Goal: Task Accomplishment & Management: Manage account settings

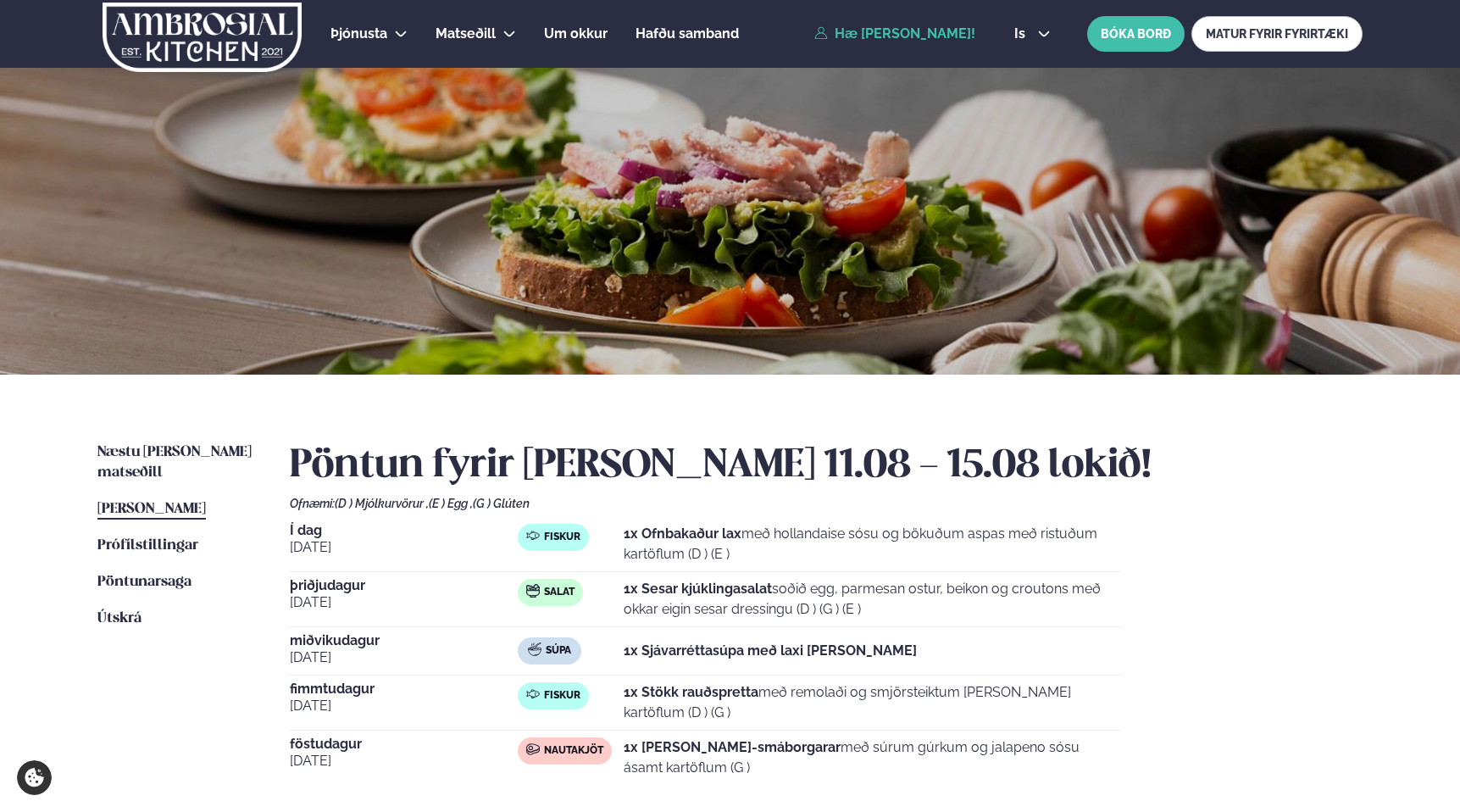
scroll to position [136, 0]
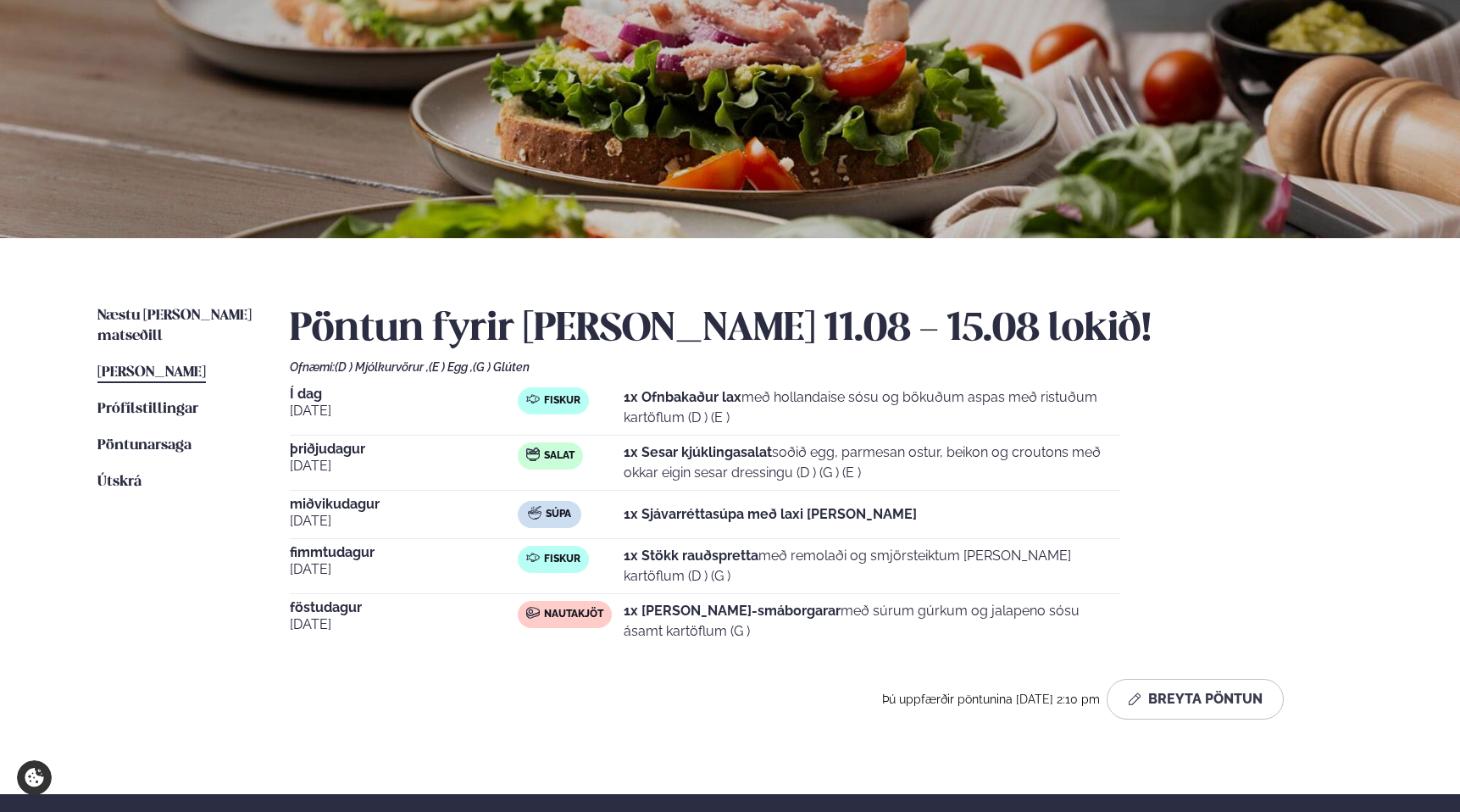
click at [169, 609] on ul "Næstu [PERSON_NAME] matseðill Næsta vika [PERSON_NAME] matseðill [PERSON_NAME] …" at bounding box center [177, 519] width 159 height 427
click at [261, 728] on div "Næstu [PERSON_NAME] matseðill Næsta vika [PERSON_NAME] matseðill [PERSON_NAME] …" at bounding box center [730, 515] width 1366 height 556
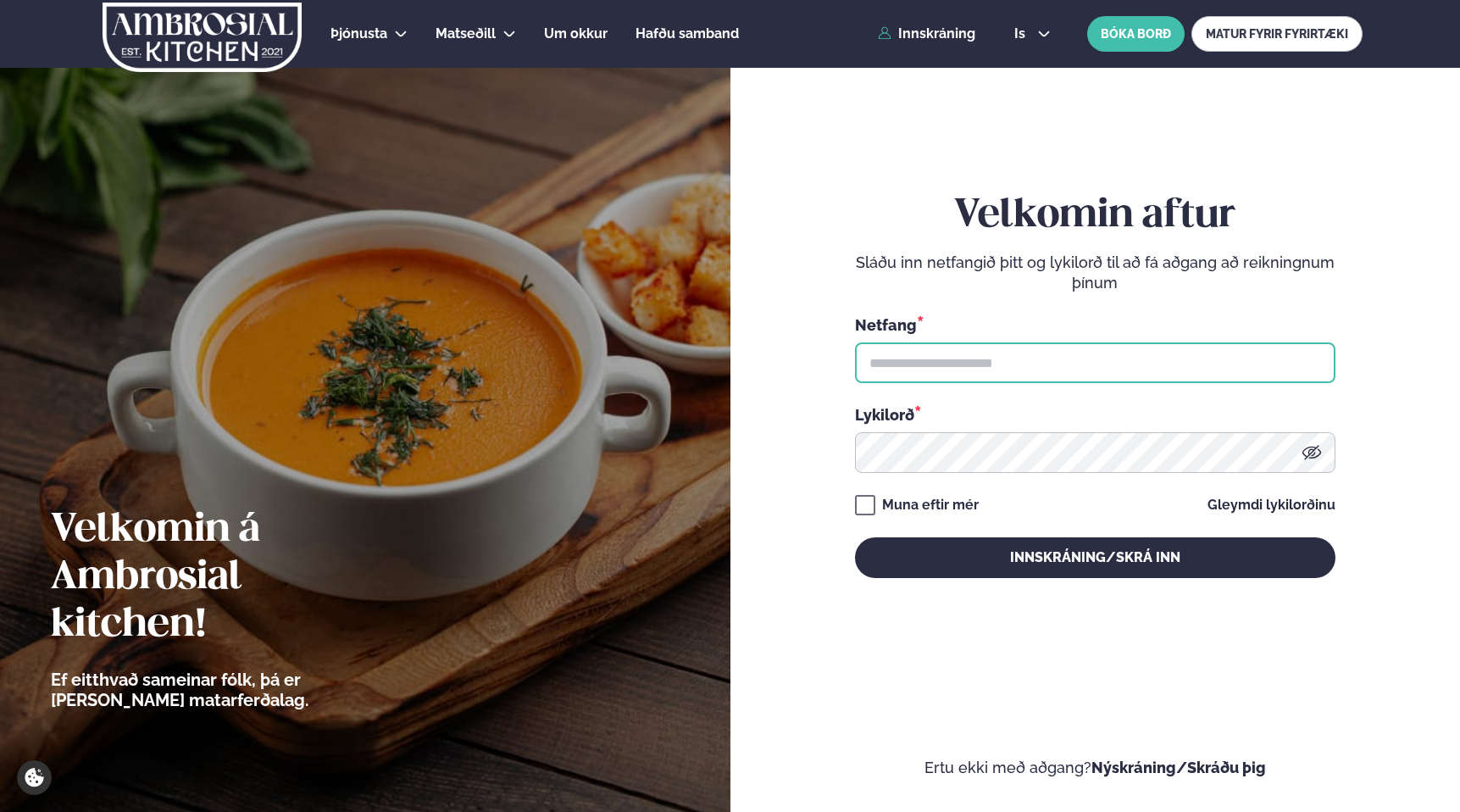
click at [968, 361] on input "text" at bounding box center [1094, 362] width 480 height 41
type input "**********"
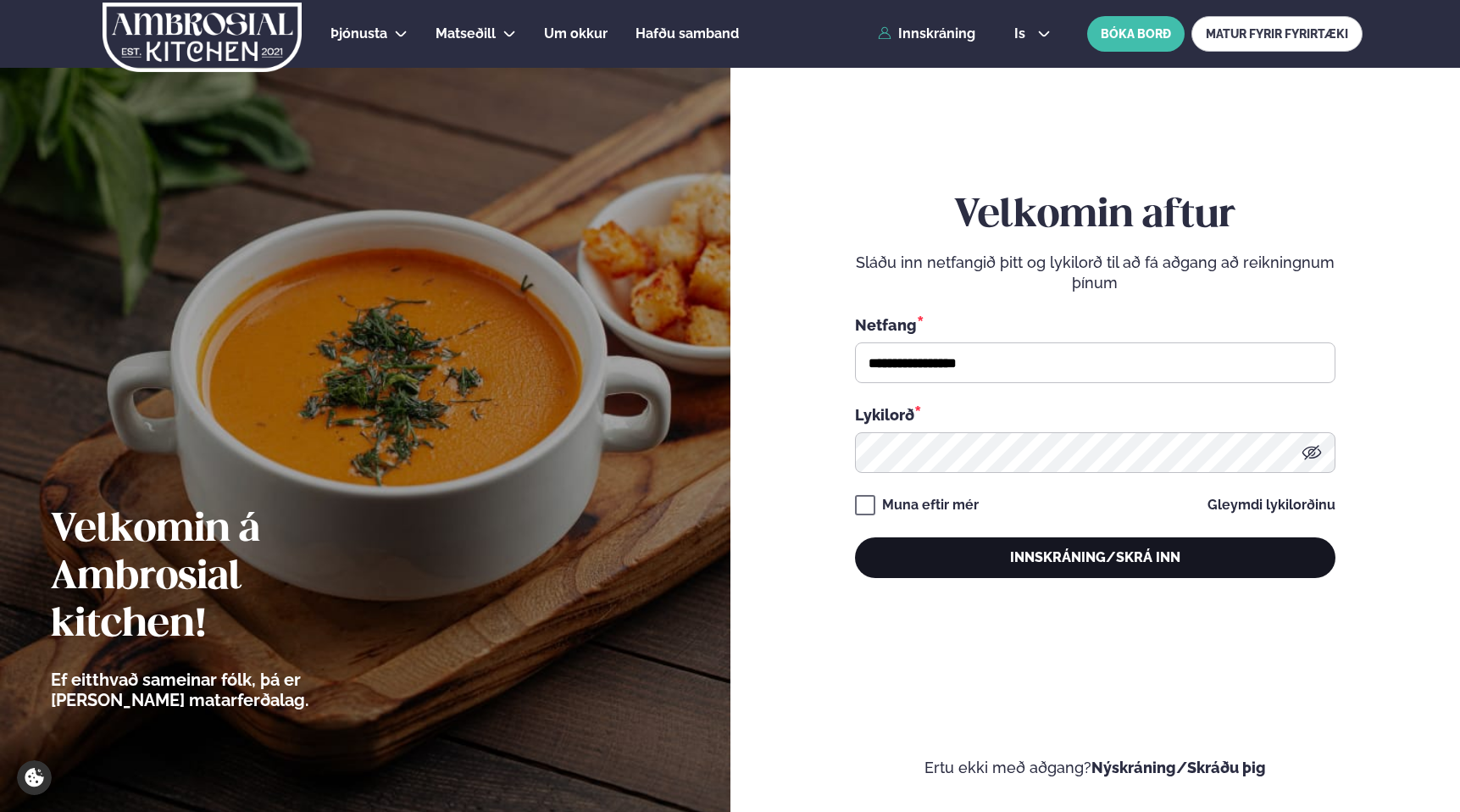
click at [1104, 553] on button "Innskráning/Skrá inn" at bounding box center [1094, 557] width 480 height 41
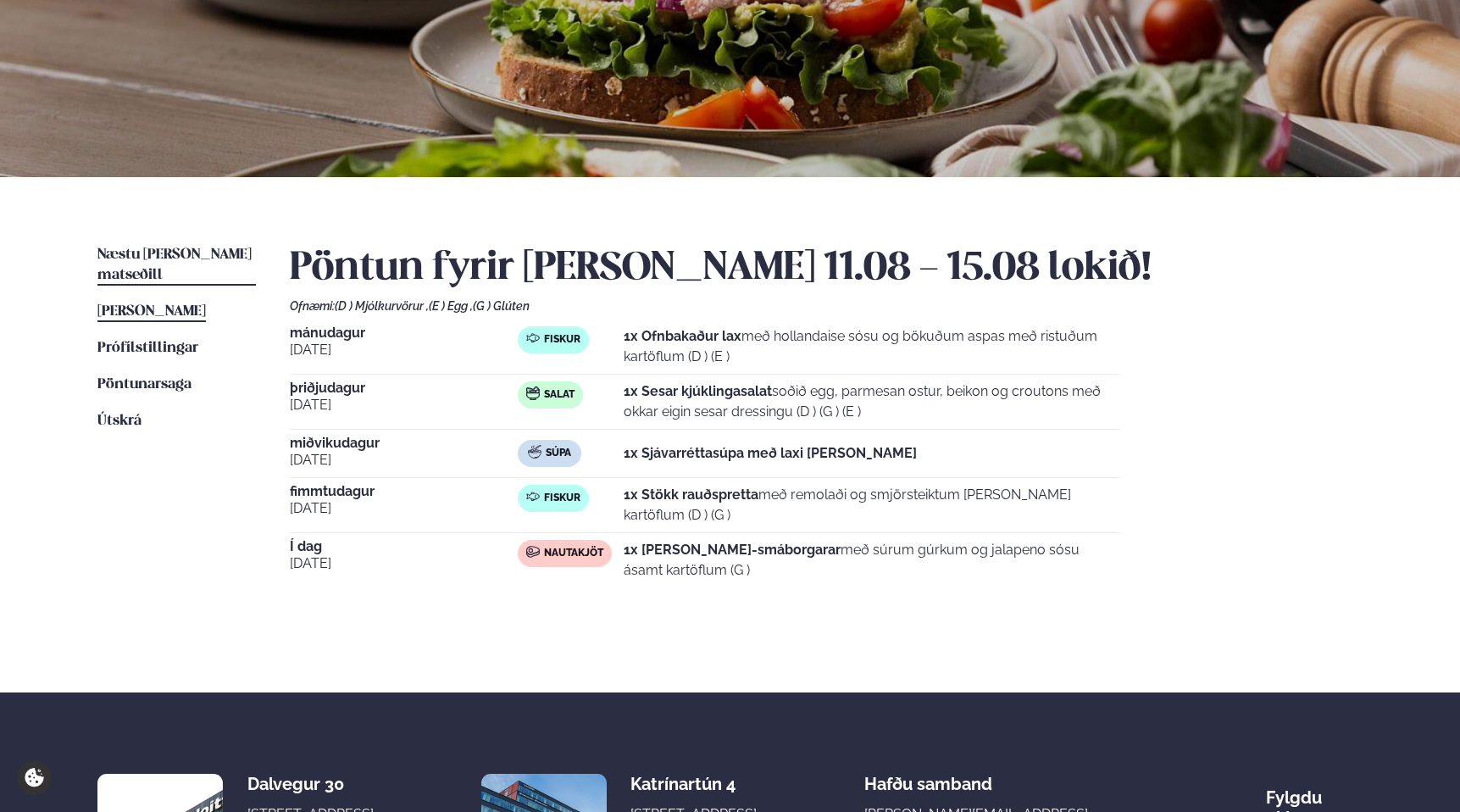
click at [177, 246] on link "Næstu [PERSON_NAME] matseðill Næsta vika" at bounding box center [177, 265] width 159 height 41
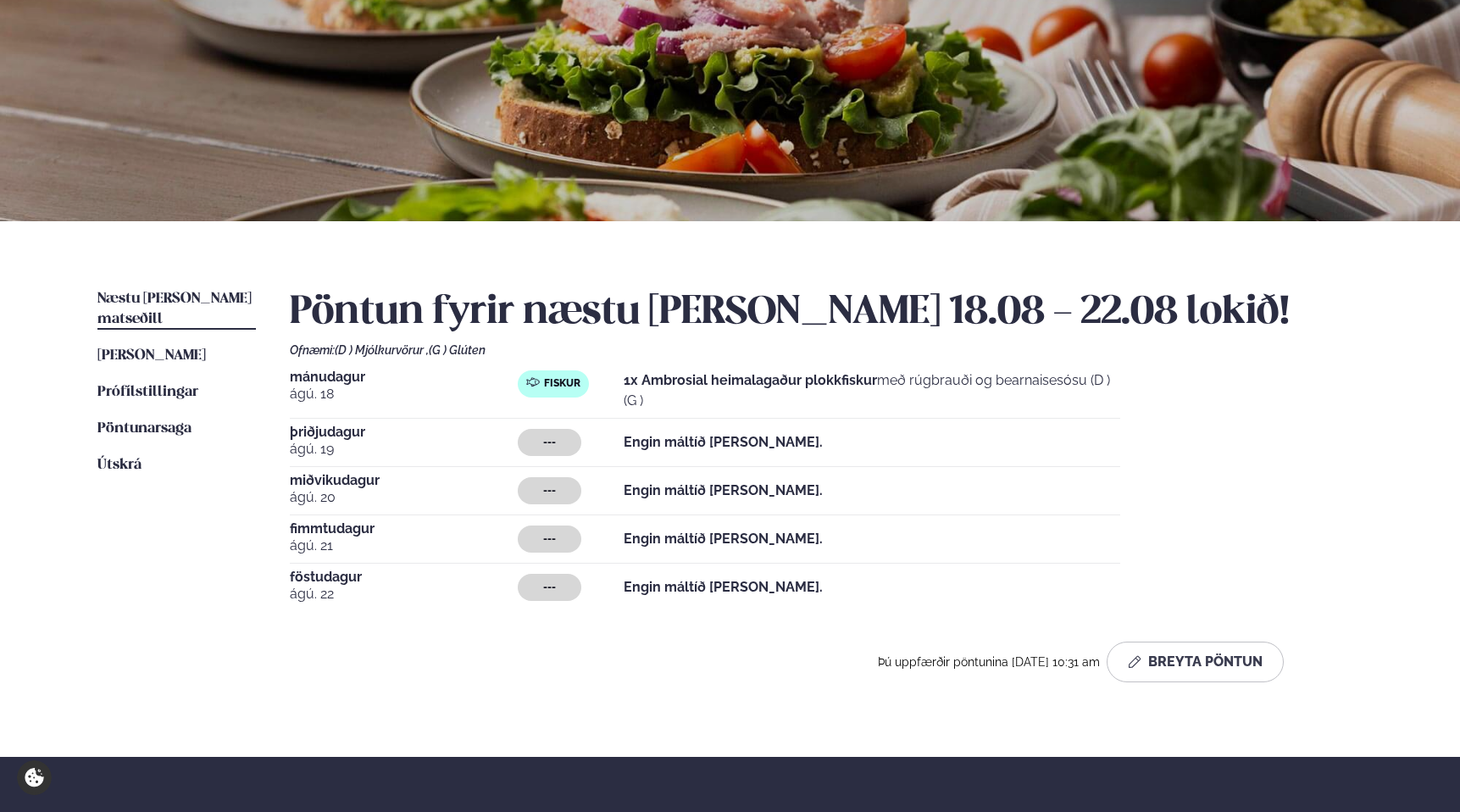
scroll to position [166, 0]
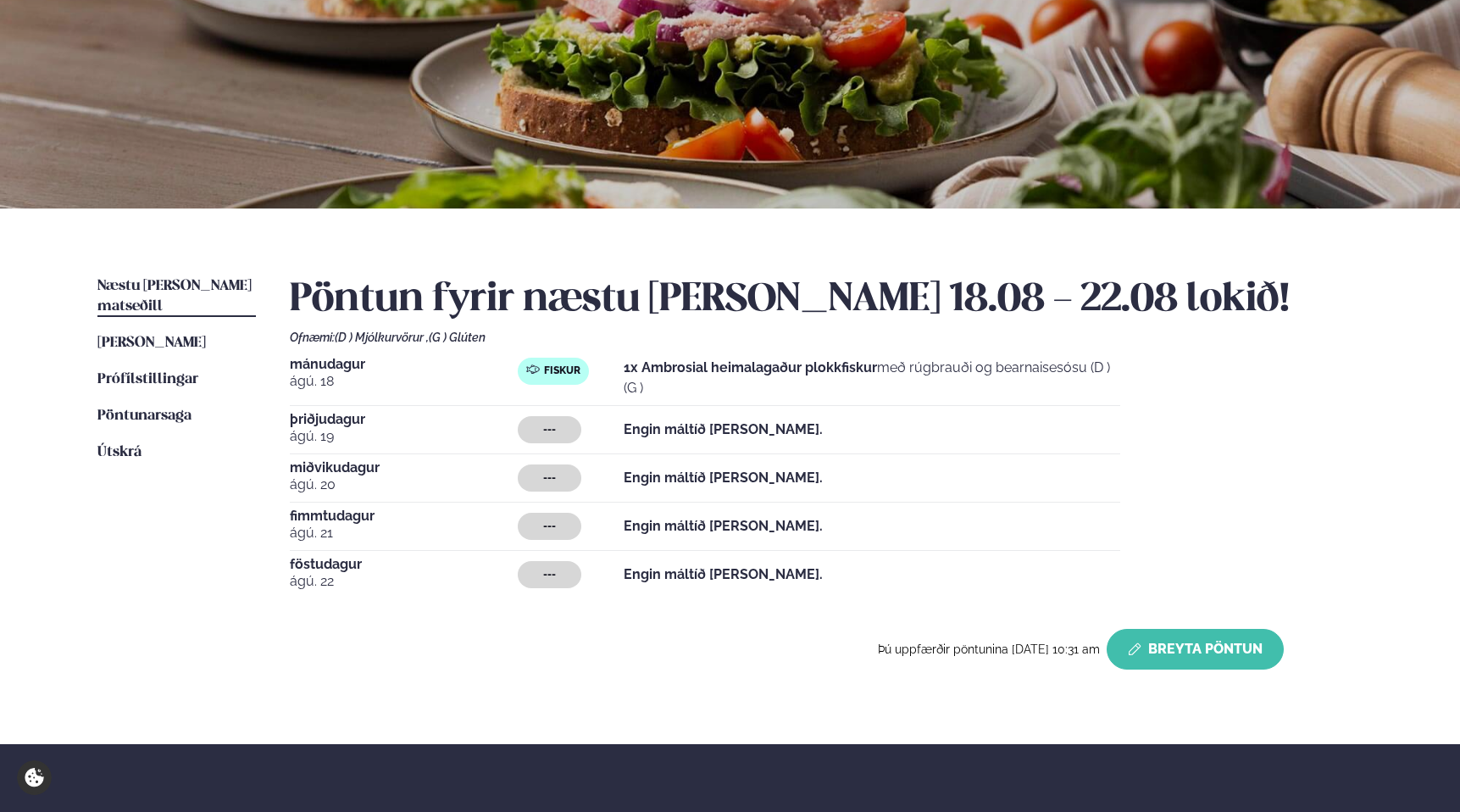
click at [1221, 657] on button "Breyta Pöntun" at bounding box center [1195, 648] width 177 height 41
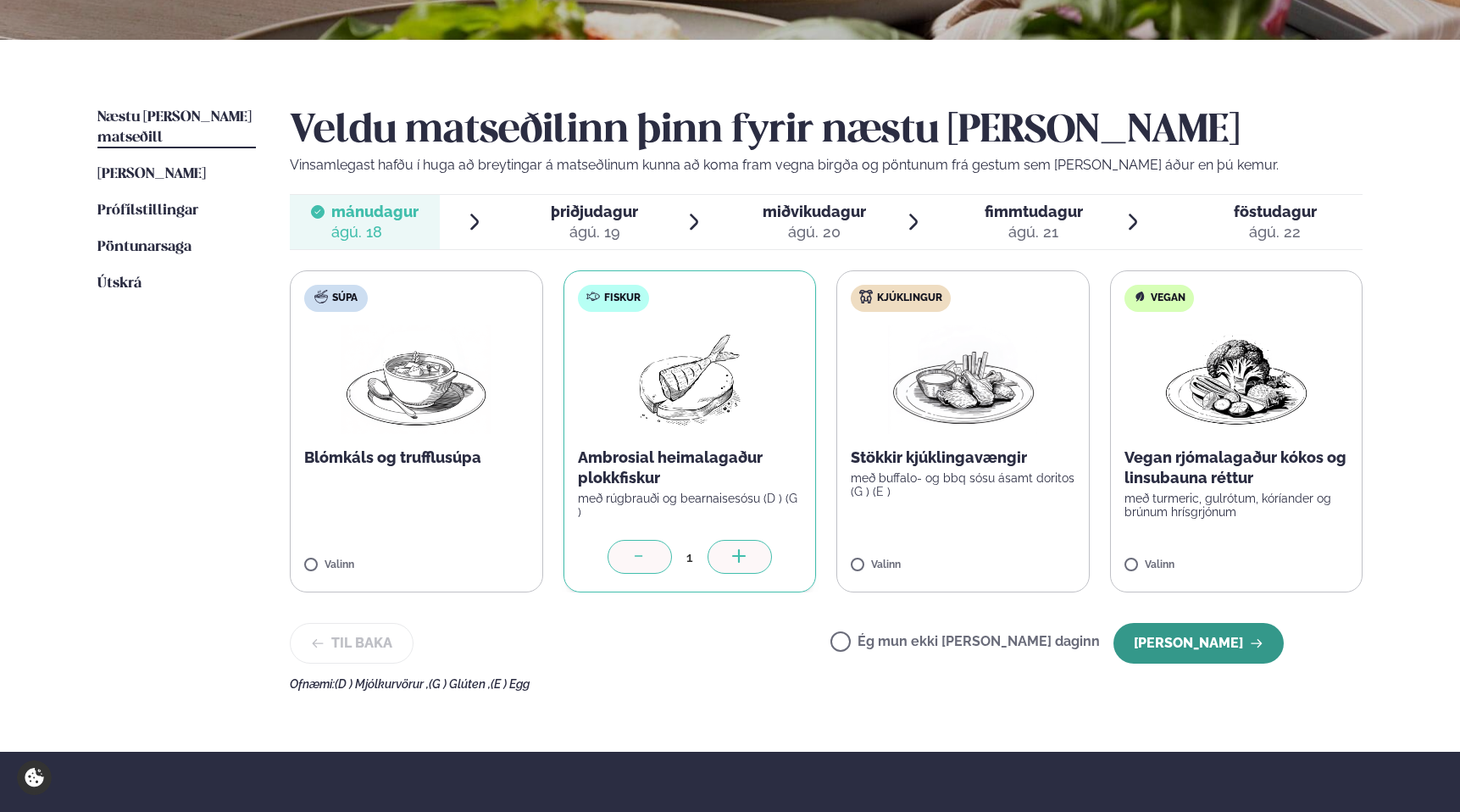
click at [1241, 634] on button "[PERSON_NAME]" at bounding box center [1198, 643] width 170 height 41
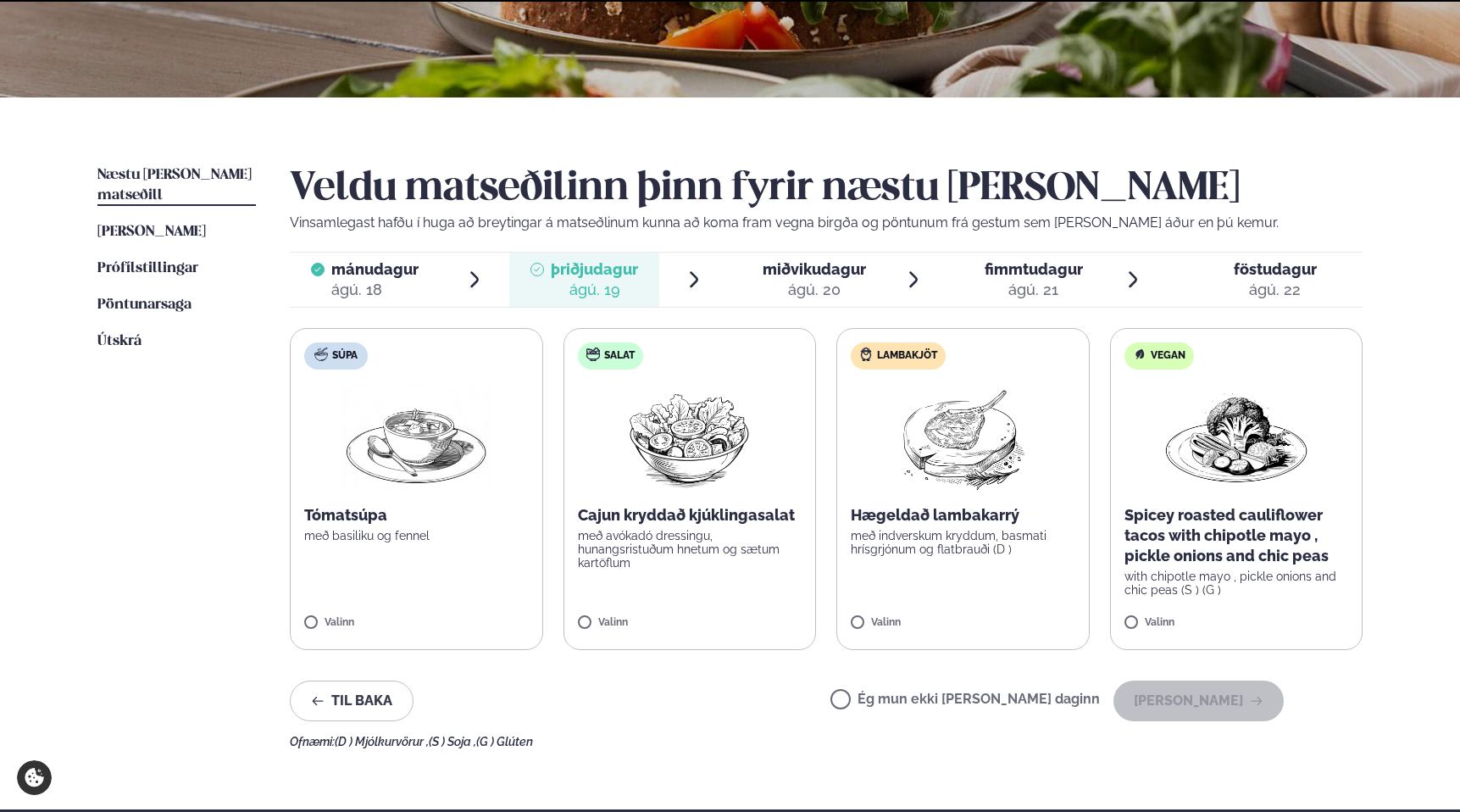
scroll to position [334, 0]
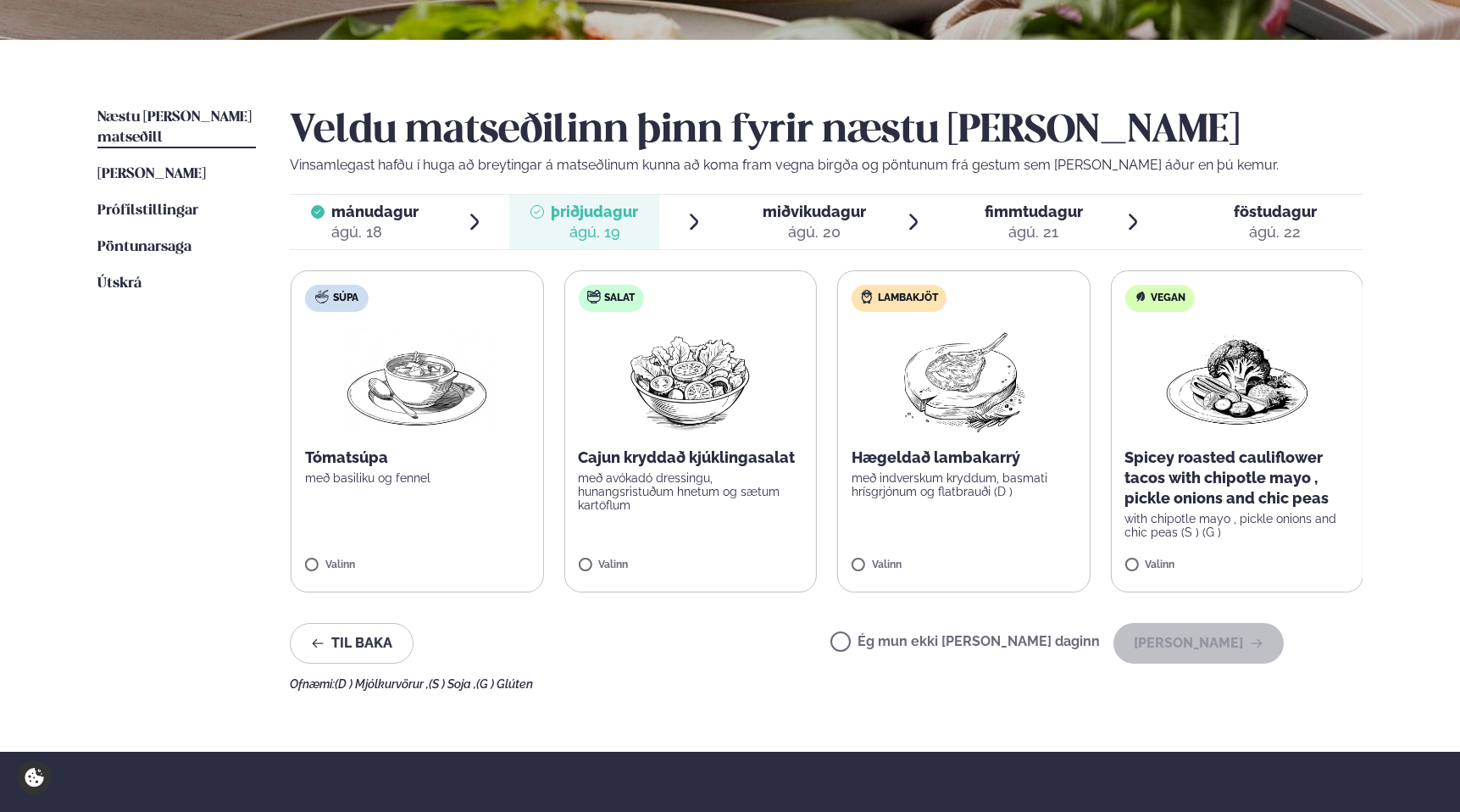
click at [741, 449] on p "Cajun kryddað kjúklingasalat" at bounding box center [689, 457] width 224 height 21
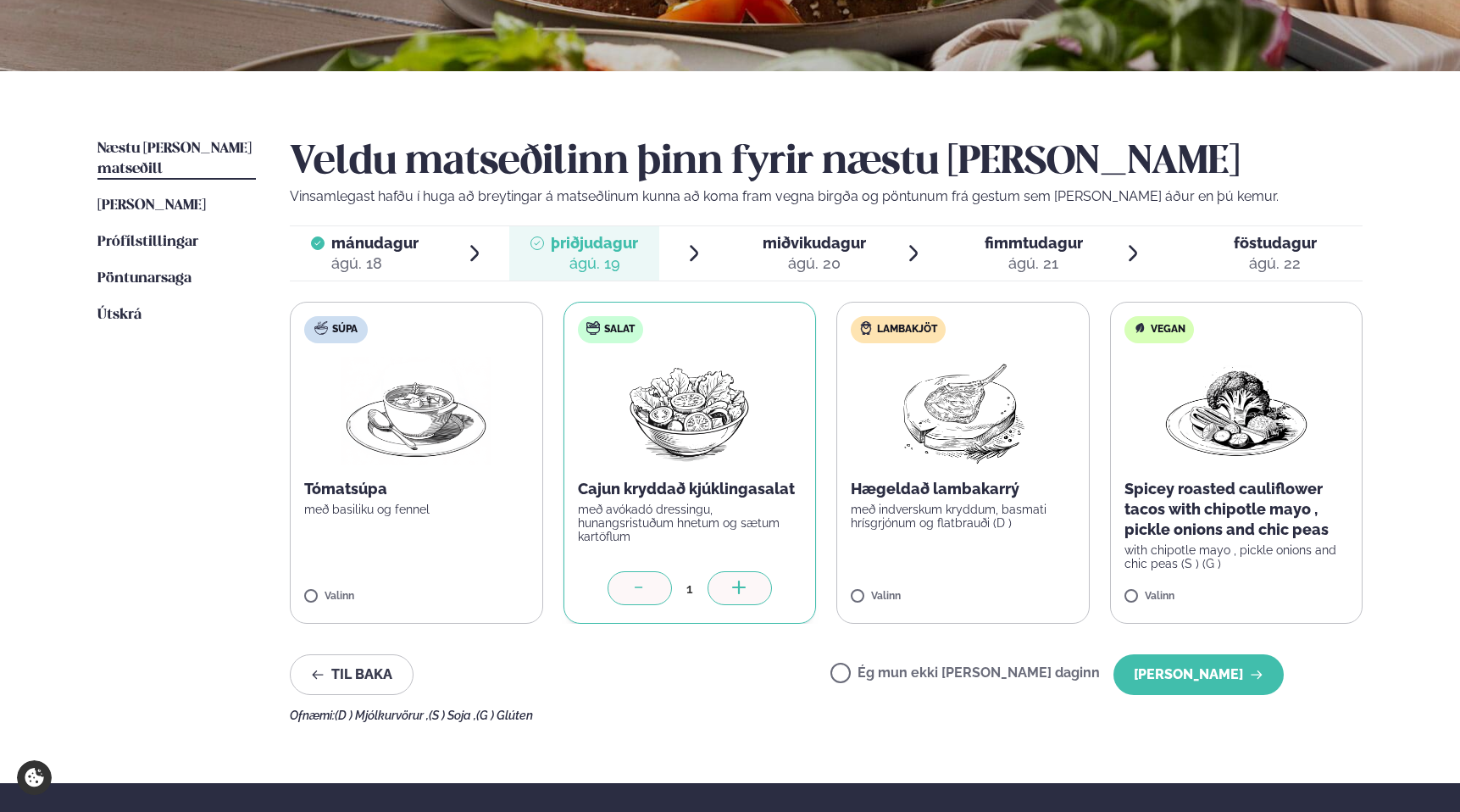
scroll to position [297, 0]
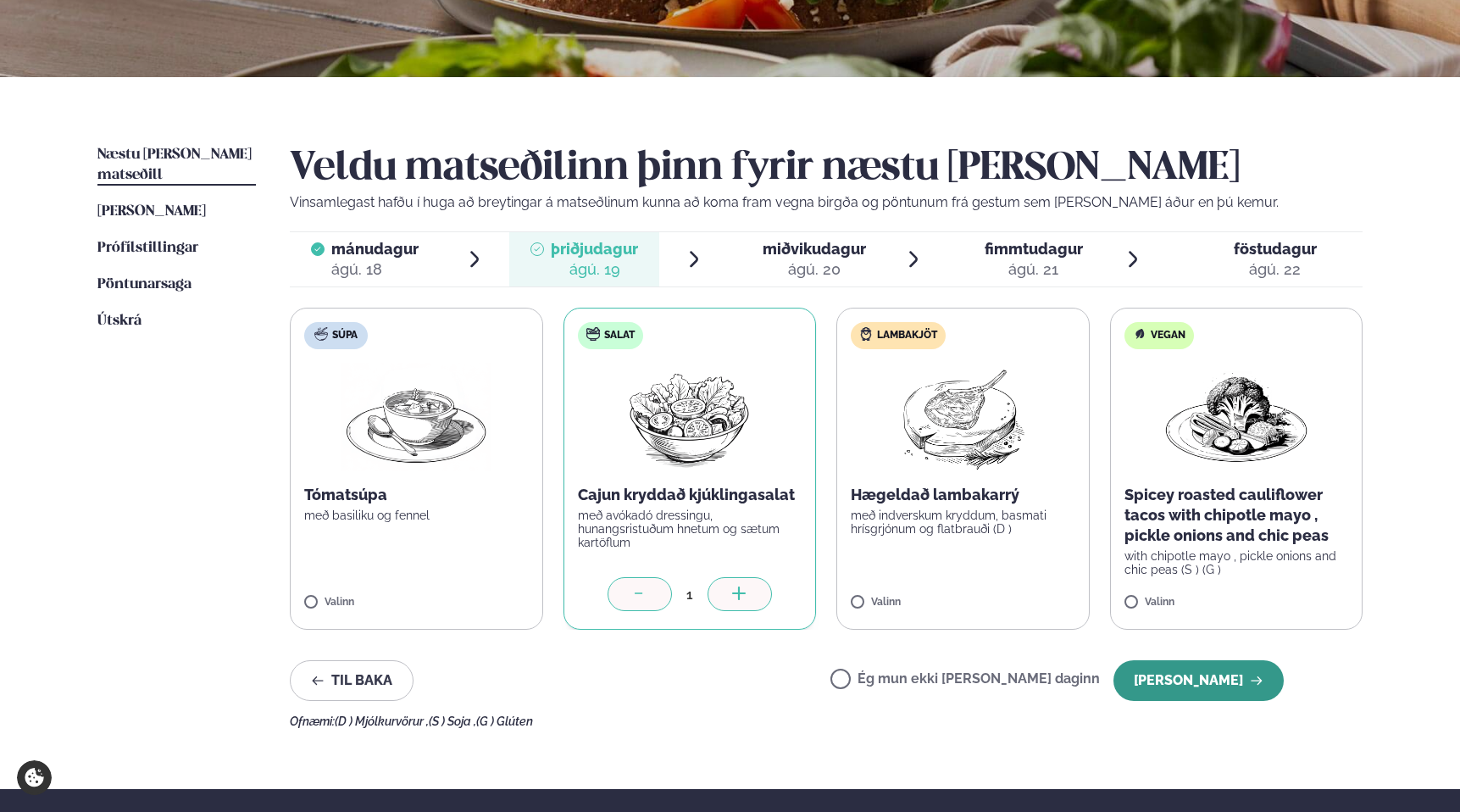
click at [1227, 680] on button "[PERSON_NAME]" at bounding box center [1198, 680] width 170 height 41
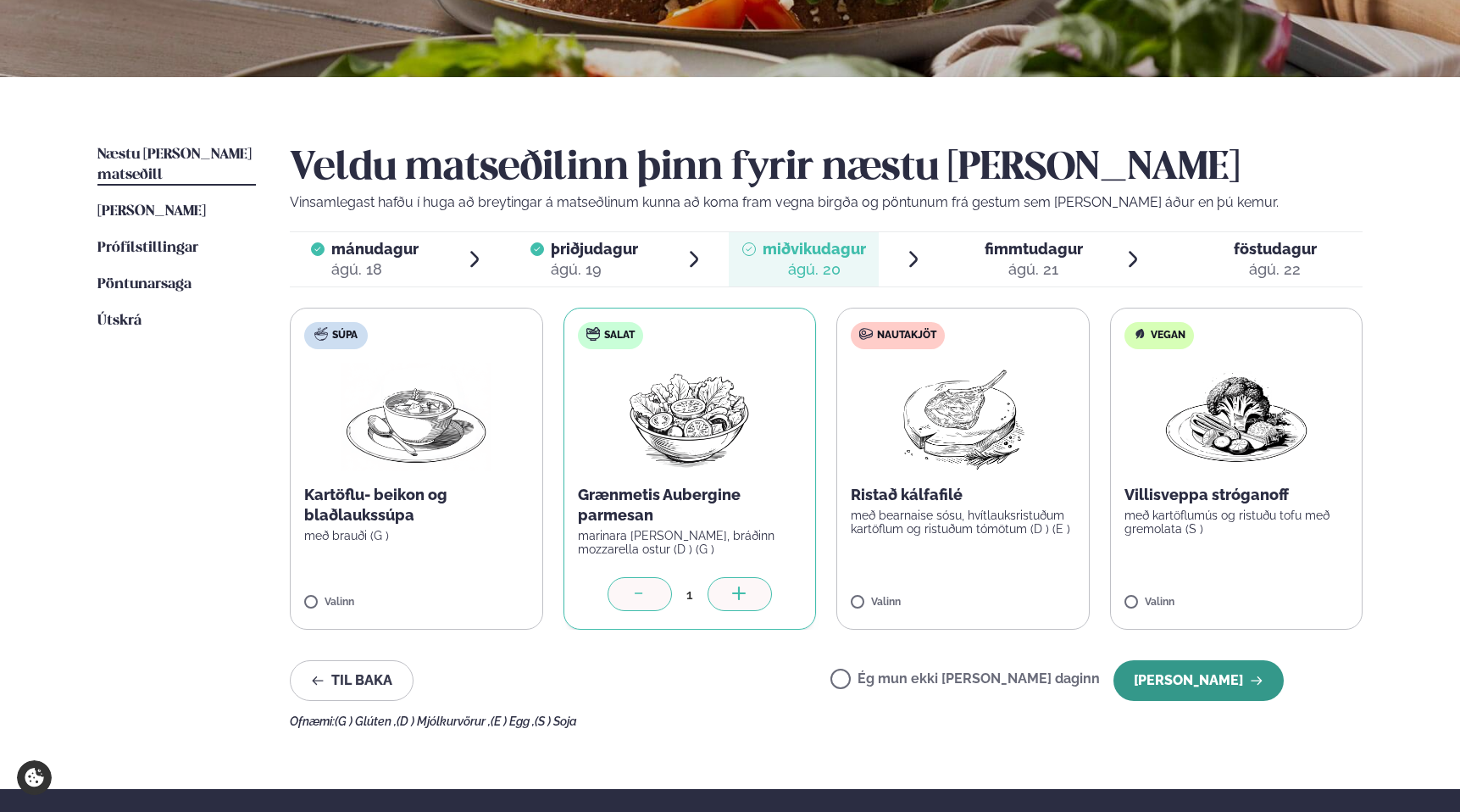
click at [1183, 668] on button "[PERSON_NAME]" at bounding box center [1198, 680] width 170 height 41
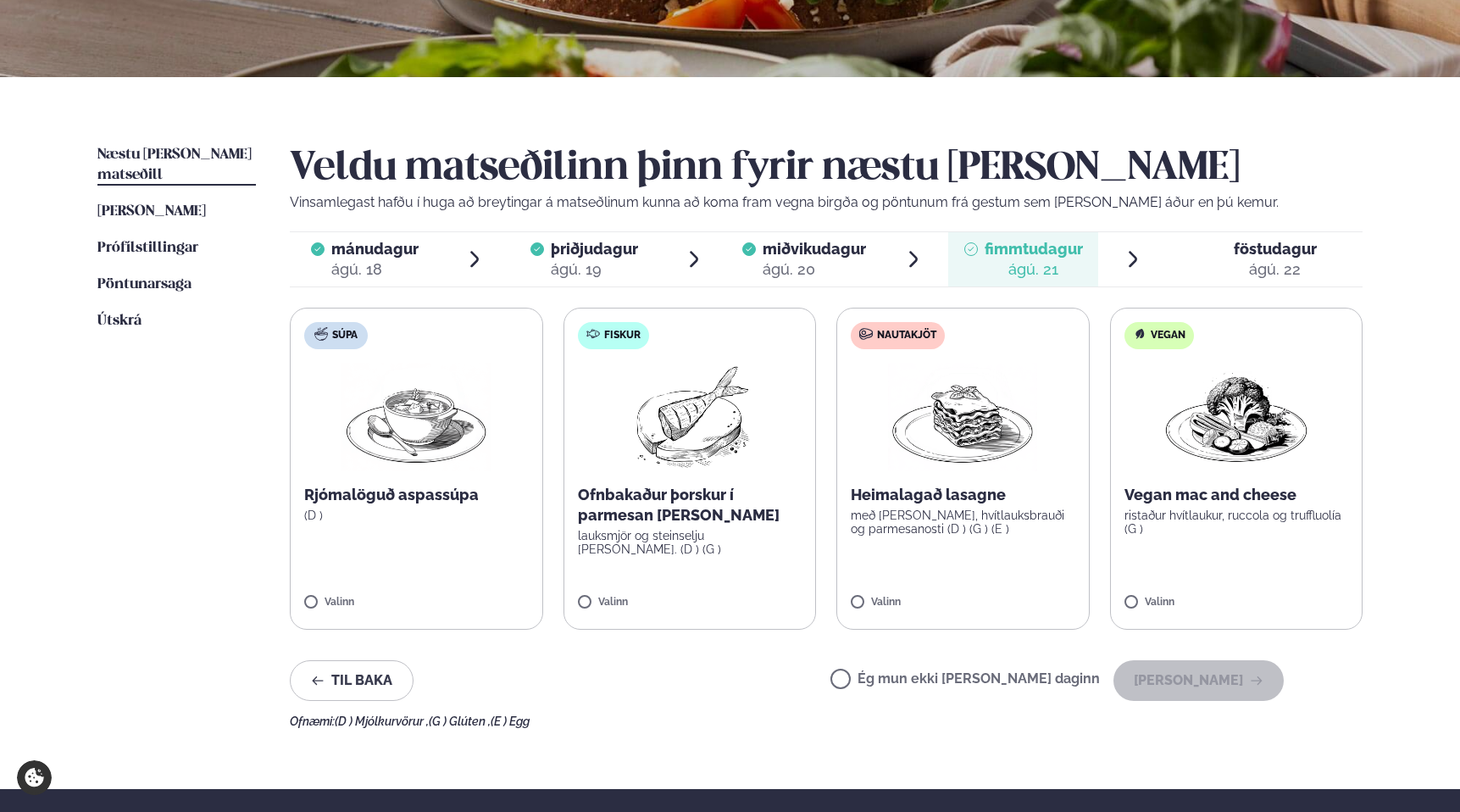
click at [607, 521] on p "Ofnbakaður þorskur í parmesan [PERSON_NAME]" at bounding box center [689, 505] width 224 height 41
click at [1198, 676] on button "[PERSON_NAME]" at bounding box center [1198, 680] width 170 height 41
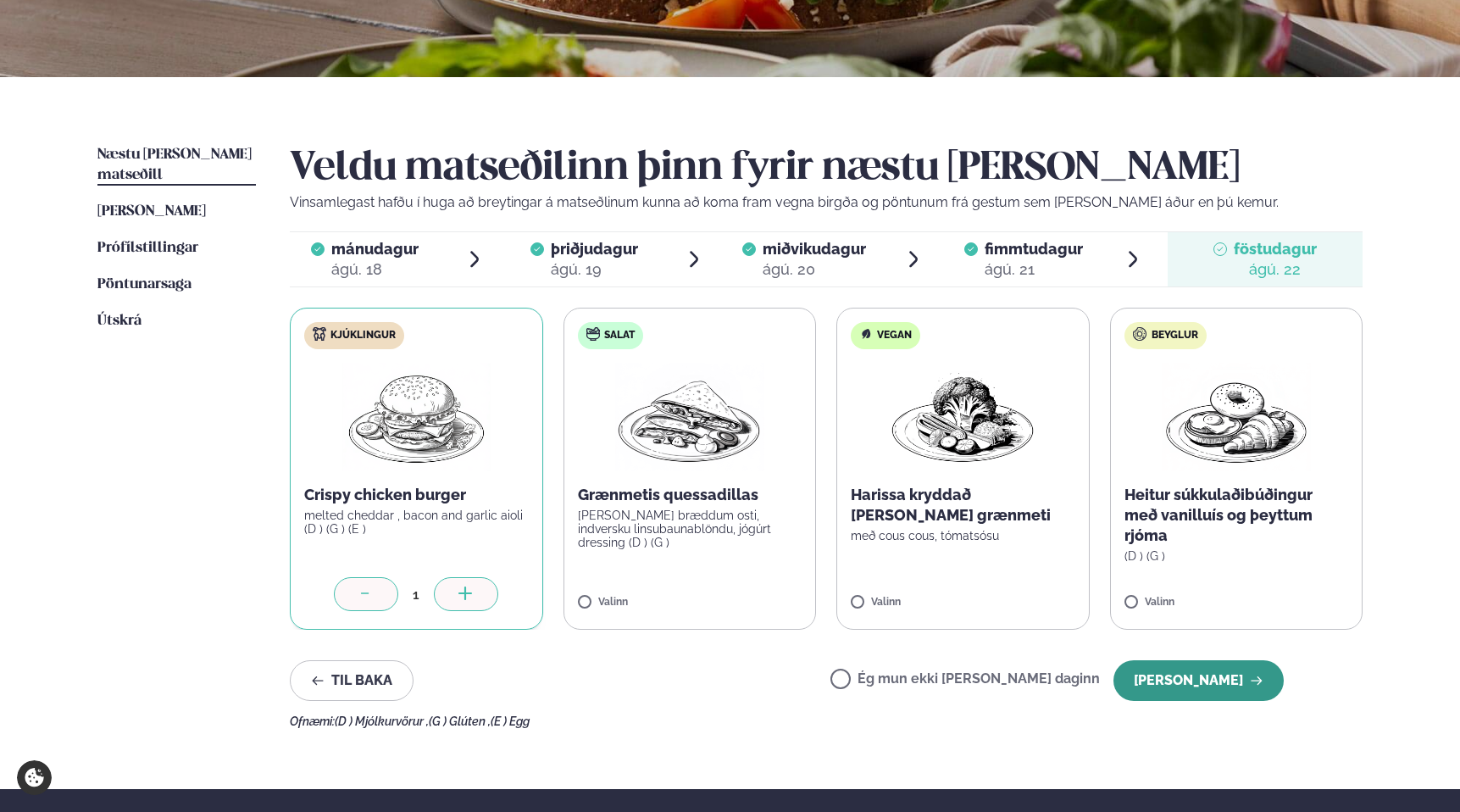
click at [1247, 688] on button "[PERSON_NAME]" at bounding box center [1198, 680] width 170 height 41
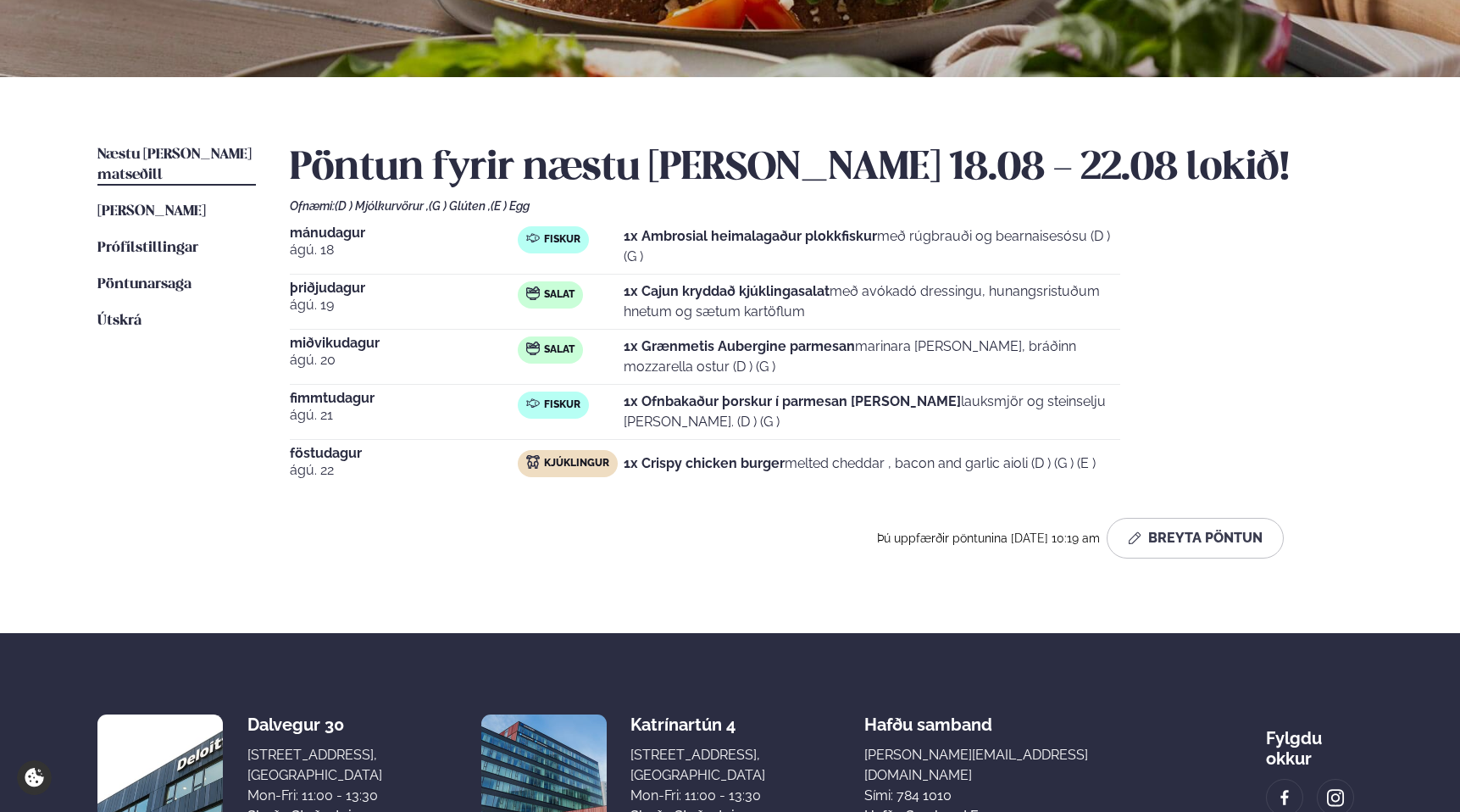
click at [1287, 360] on div "[DATE] Fiskur 1x Ambrosial heimalagaður plokkfiskur með rúgbrauði og bearnaises…" at bounding box center [826, 357] width 1072 height 261
click at [107, 416] on ul "Næstu [PERSON_NAME] matseðill Næsta vika [PERSON_NAME] matseðill [PERSON_NAME] …" at bounding box center [177, 359] width 159 height 427
